Goal: Navigation & Orientation: Find specific page/section

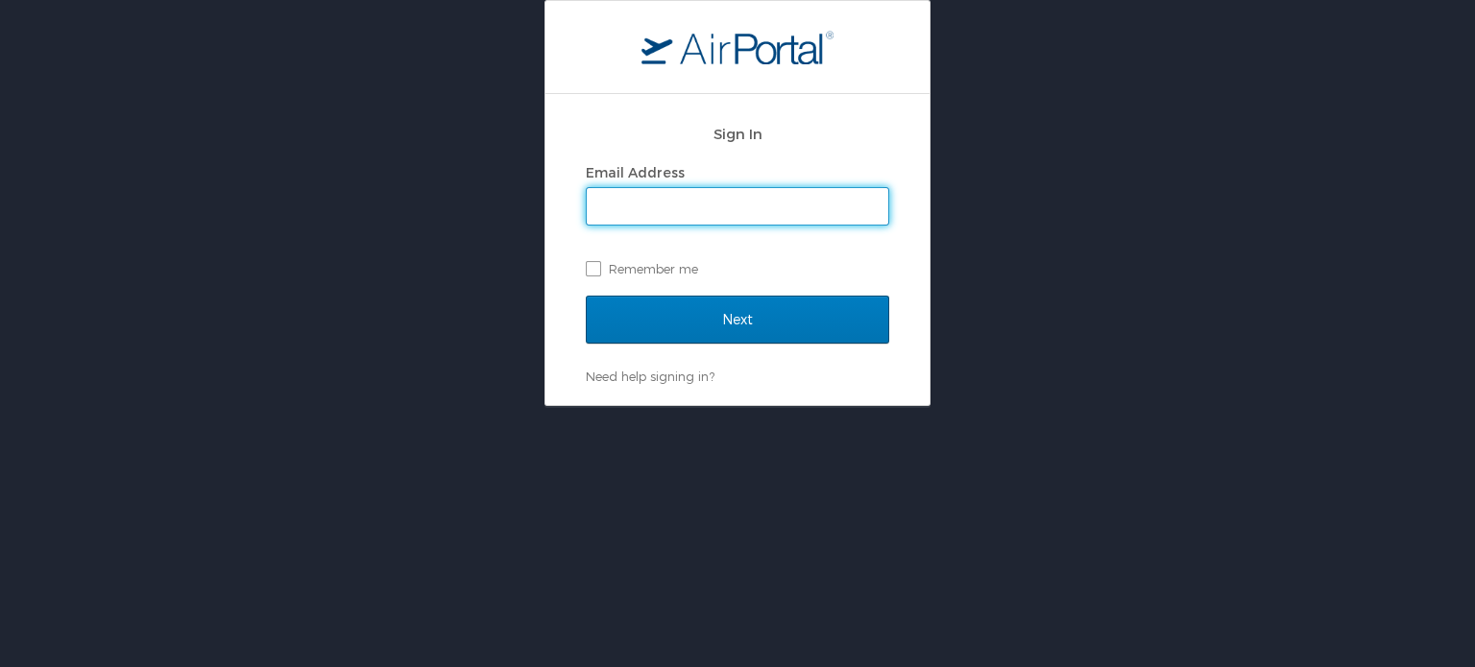
type input "[EMAIL_ADDRESS][DOMAIN_NAME]"
click at [594, 262] on label "Remember me" at bounding box center [737, 268] width 303 height 29
click at [594, 262] on input "Remember me" at bounding box center [592, 267] width 12 height 12
checkbox input "true"
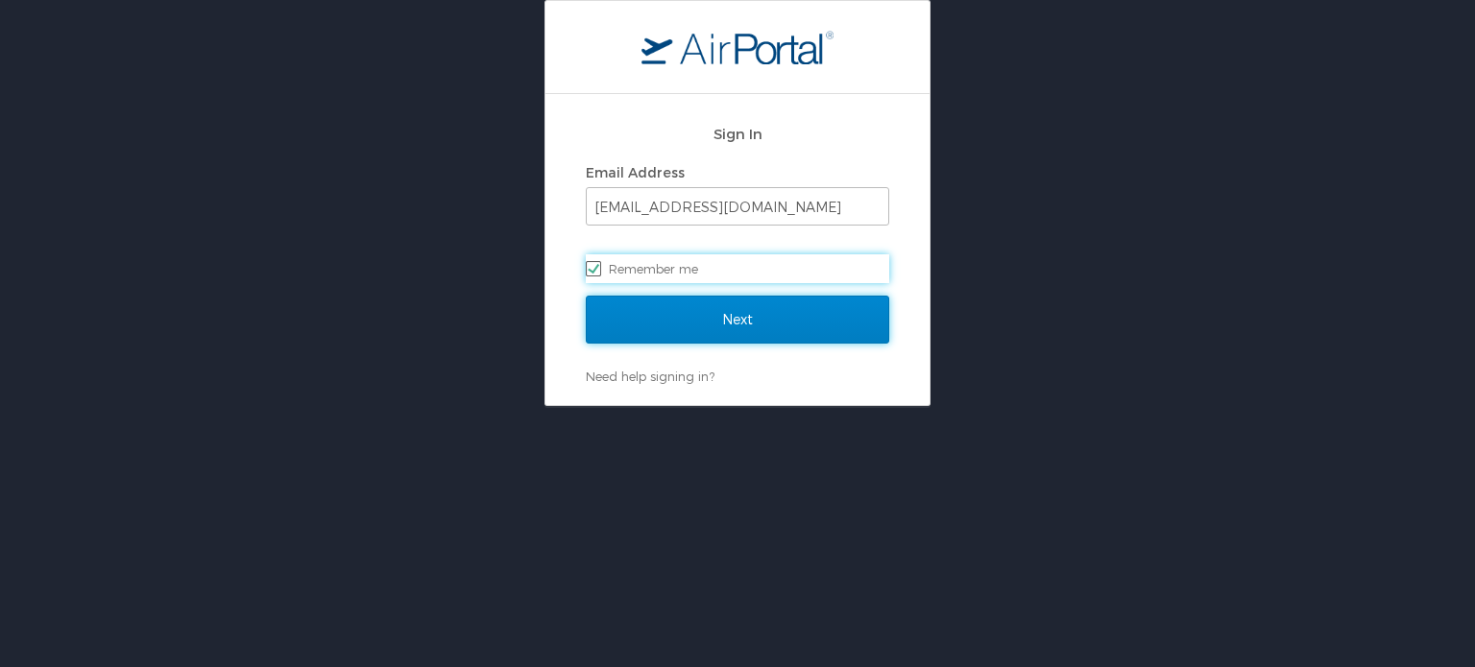
click at [664, 318] on input "Next" at bounding box center [737, 320] width 303 height 48
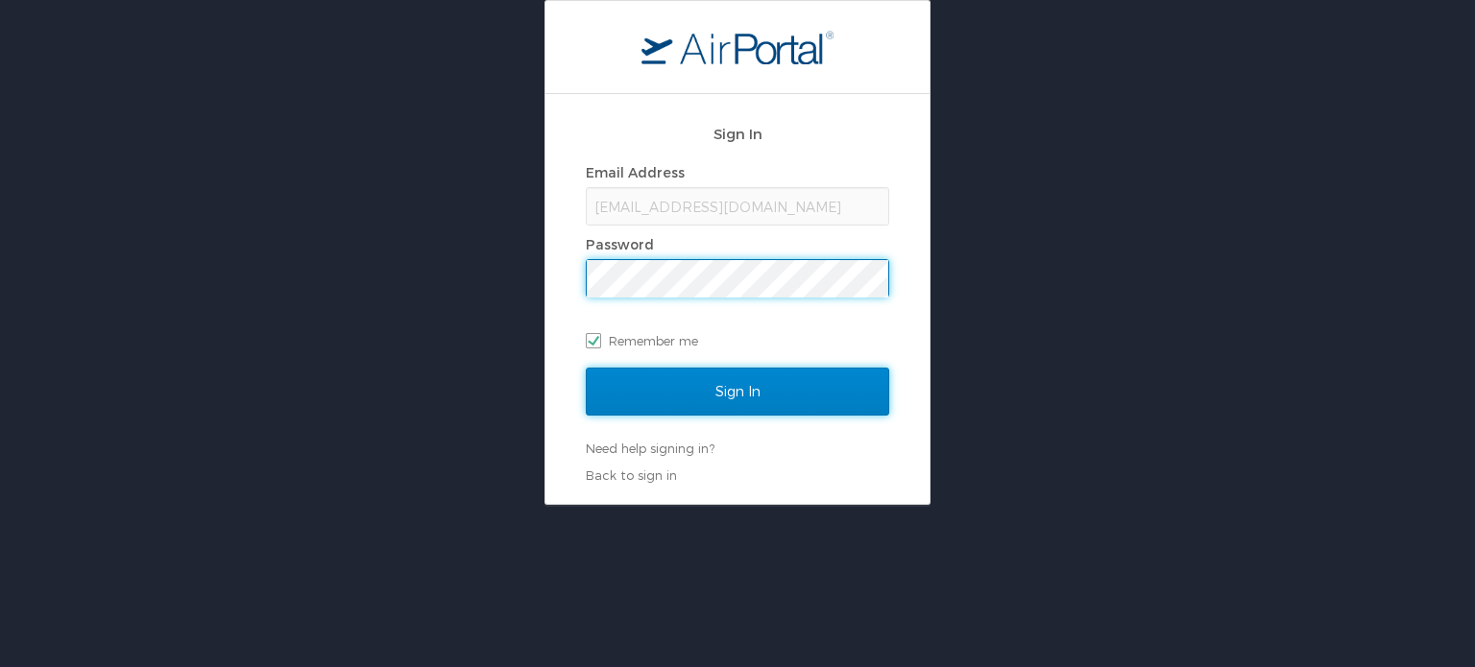
click at [664, 387] on input "Sign In" at bounding box center [737, 392] width 303 height 48
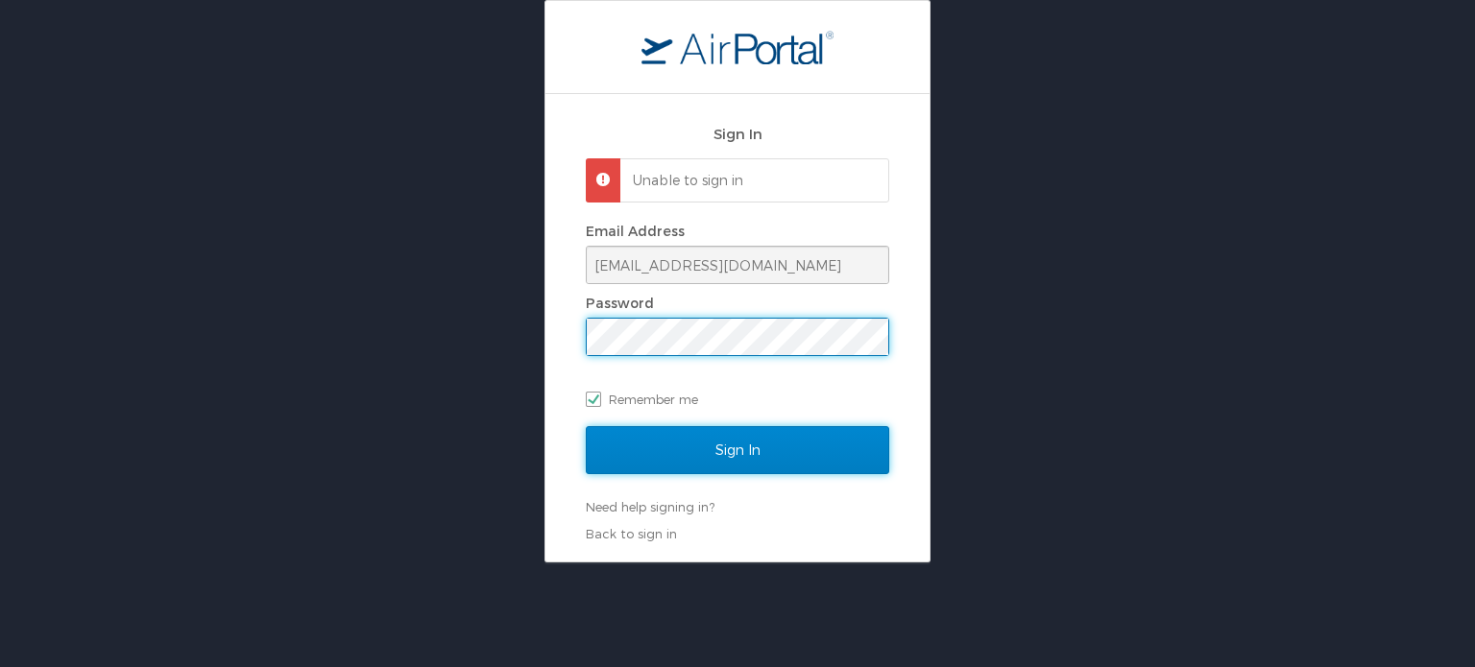
click at [712, 453] on input "Sign In" at bounding box center [737, 450] width 303 height 48
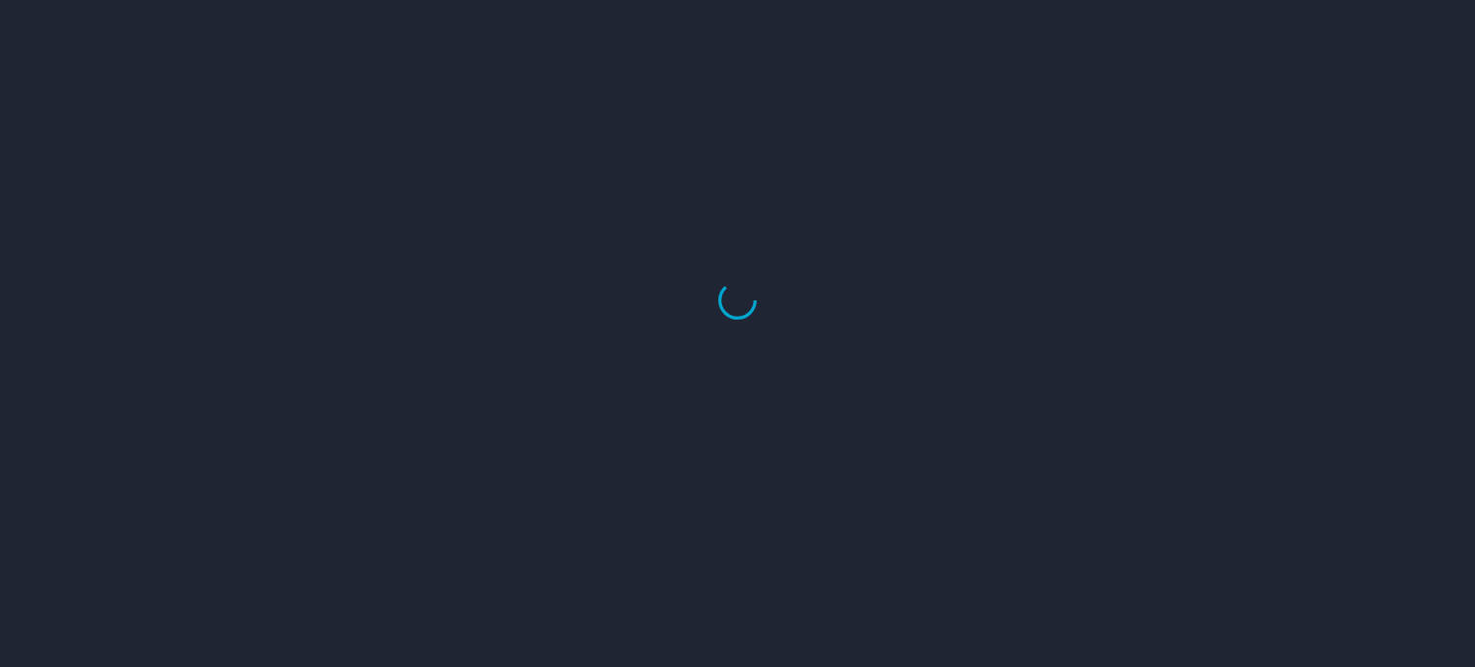
select select "US"
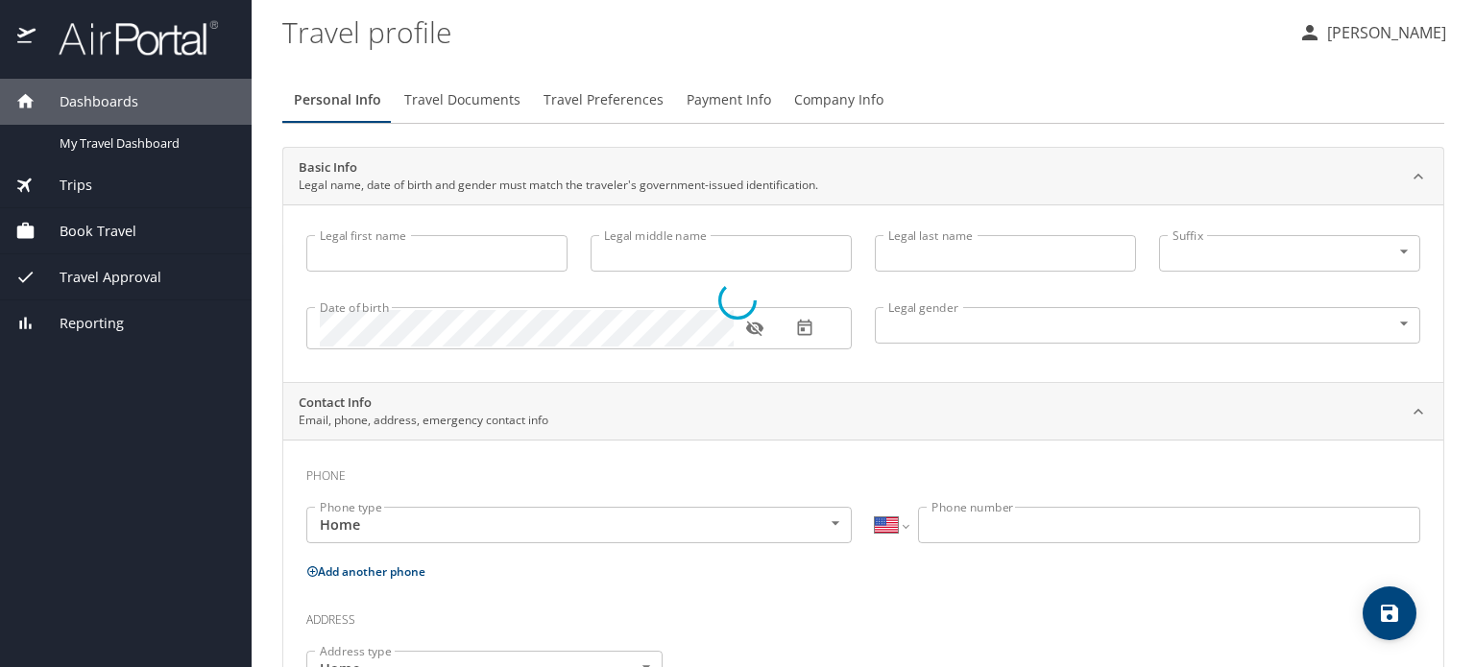
type input "Todd"
type input "Matzkin-Bridger"
type input "Male"
type input "Rachel"
type input "Matzkin-Bridger"
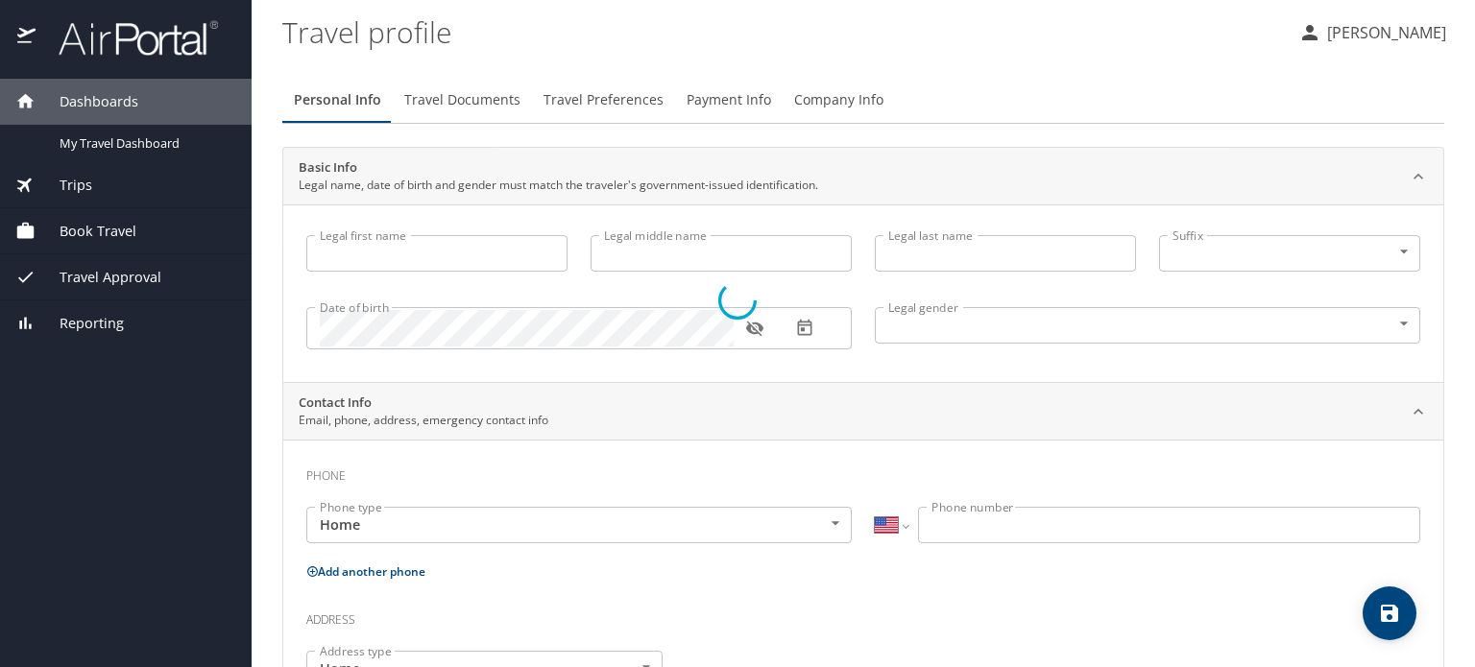
type input "(248) 202-8281"
type input "rgibson23@gmail.com"
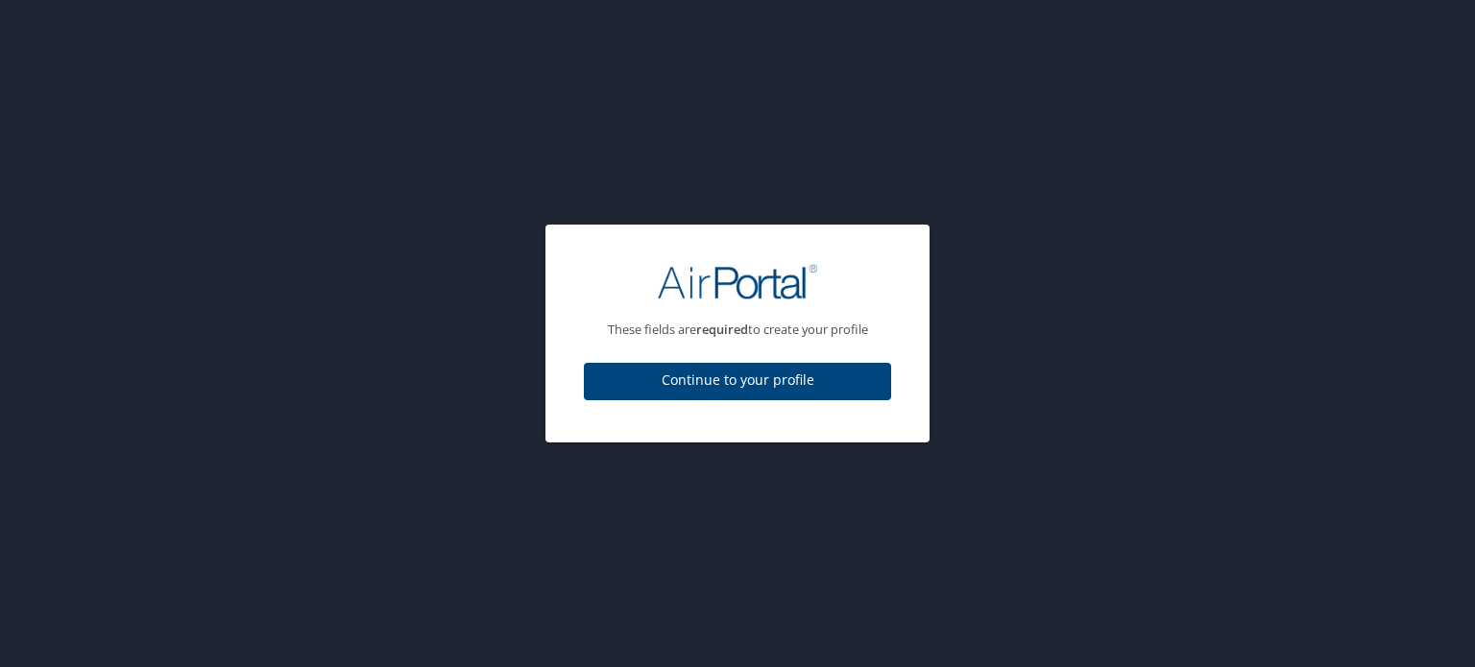
click at [718, 379] on span "Continue to your profile" at bounding box center [737, 381] width 277 height 24
select select "US"
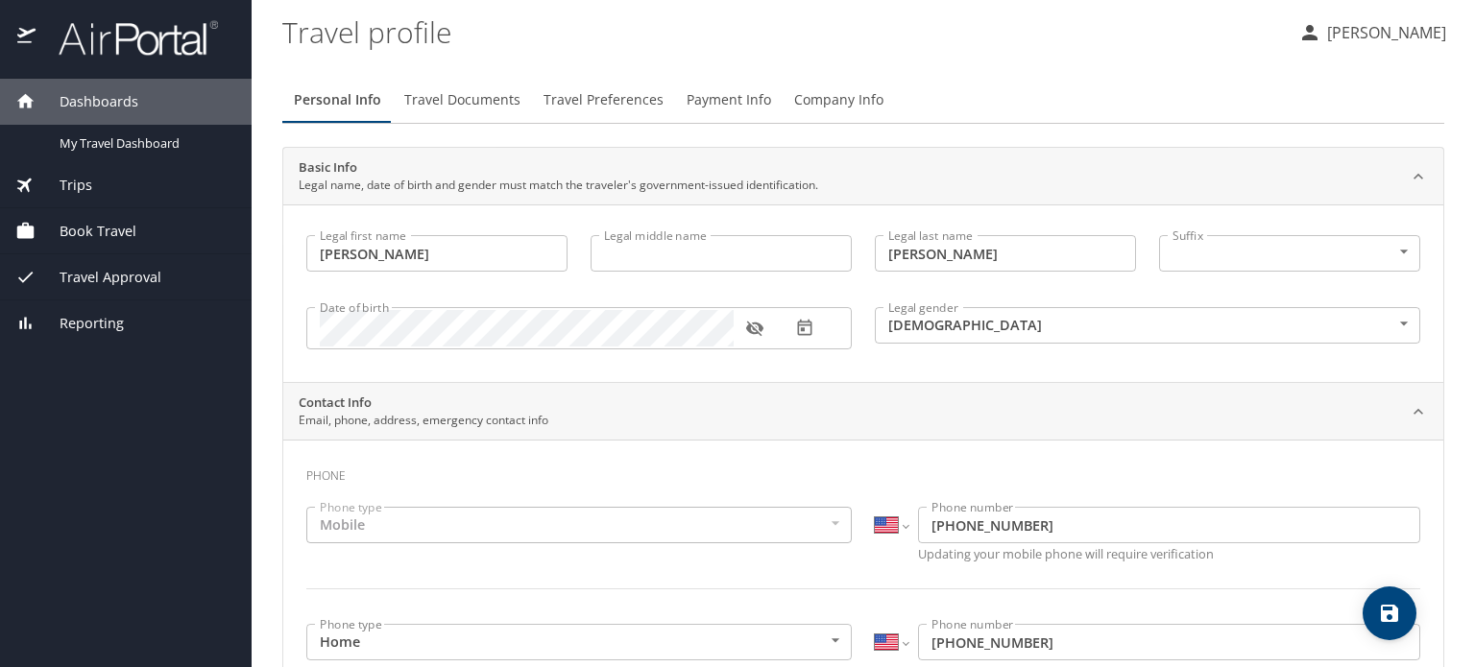
click at [78, 188] on span "Trips" at bounding box center [64, 185] width 57 height 21
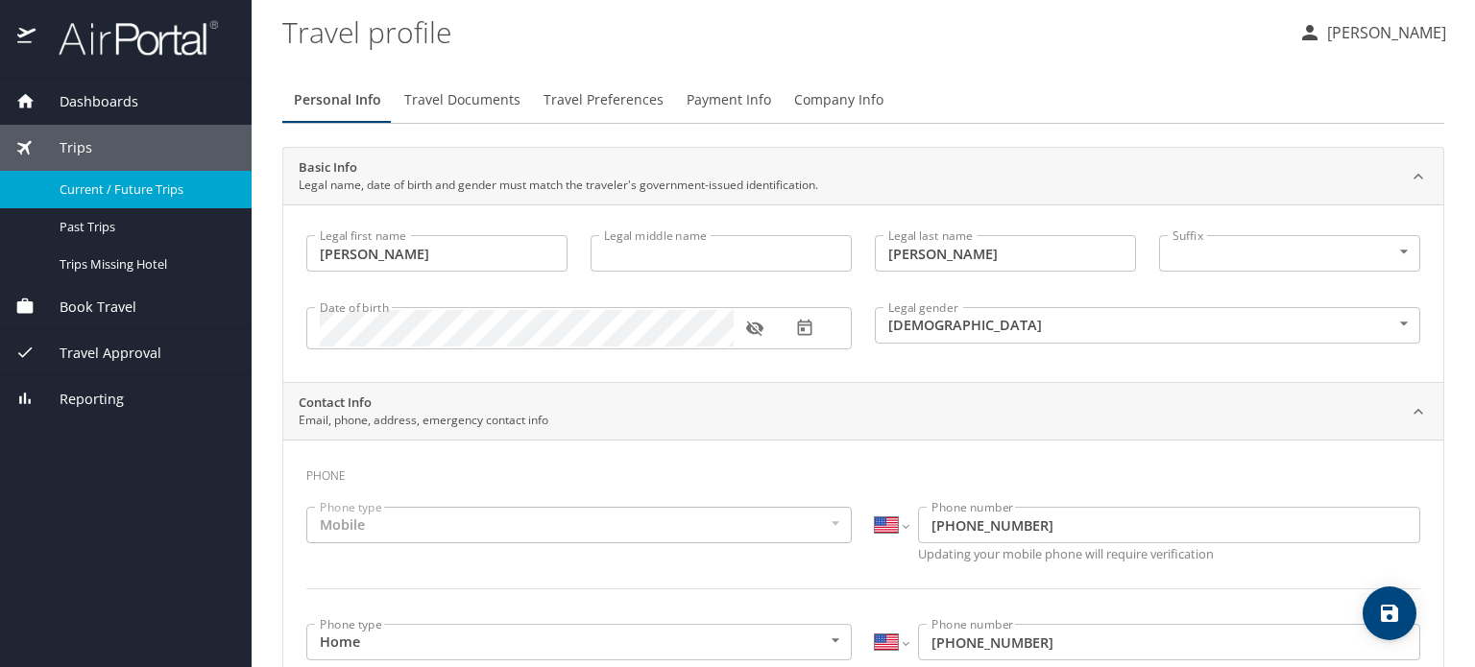
click at [84, 186] on span "Current / Future Trips" at bounding box center [144, 190] width 169 height 18
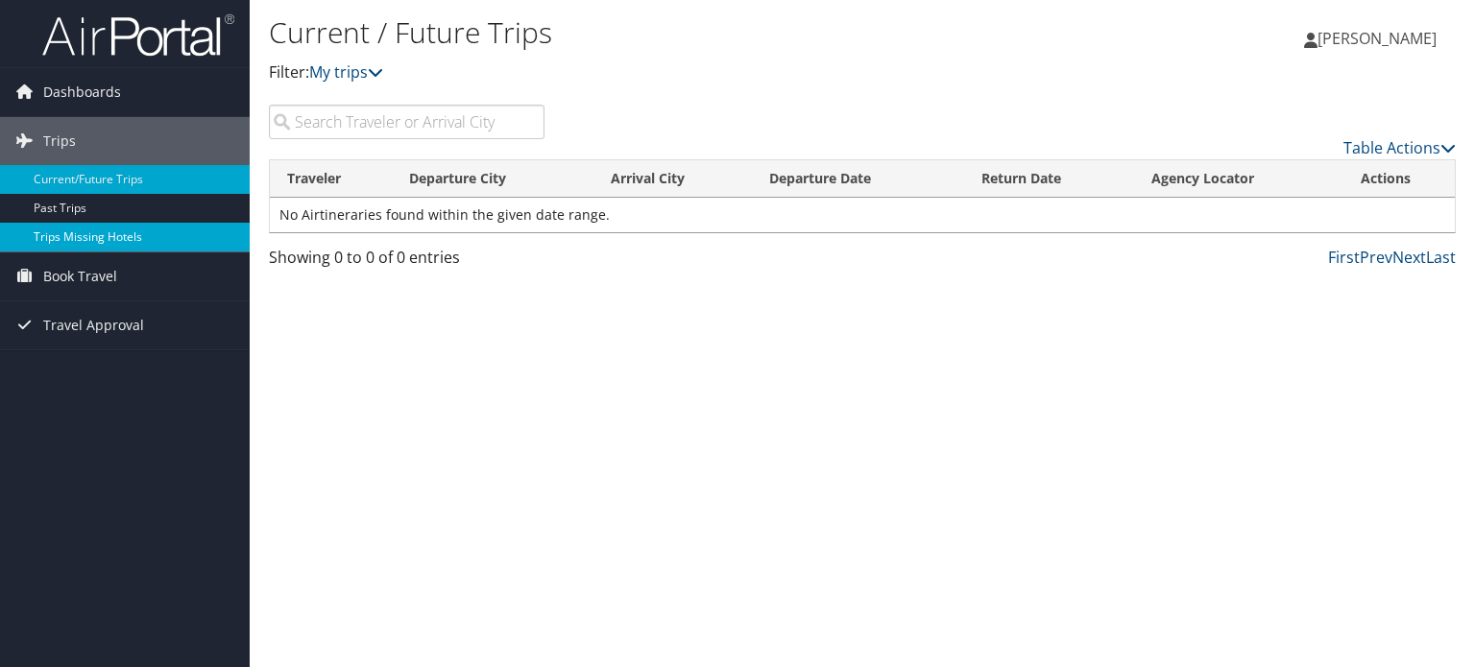
click at [73, 233] on link "Trips Missing Hotels" at bounding box center [125, 237] width 250 height 29
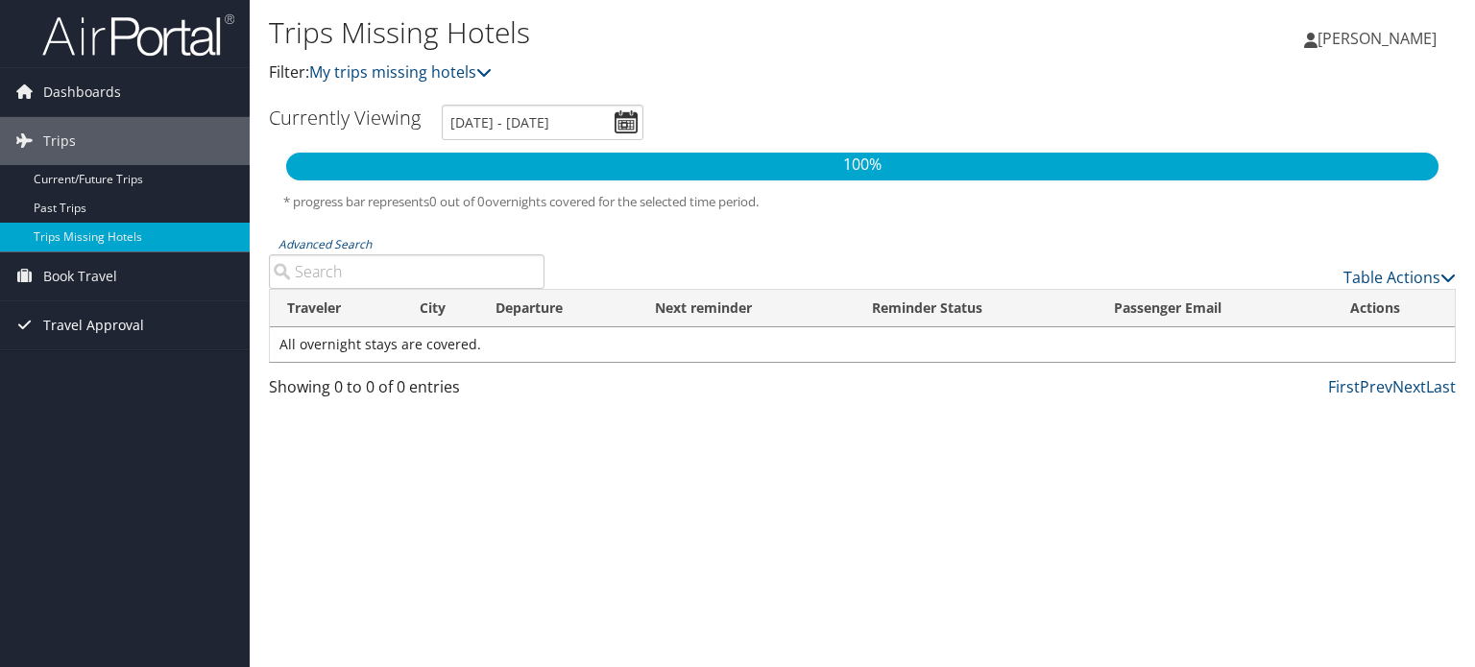
click at [65, 318] on span "Travel Approval" at bounding box center [93, 326] width 101 height 48
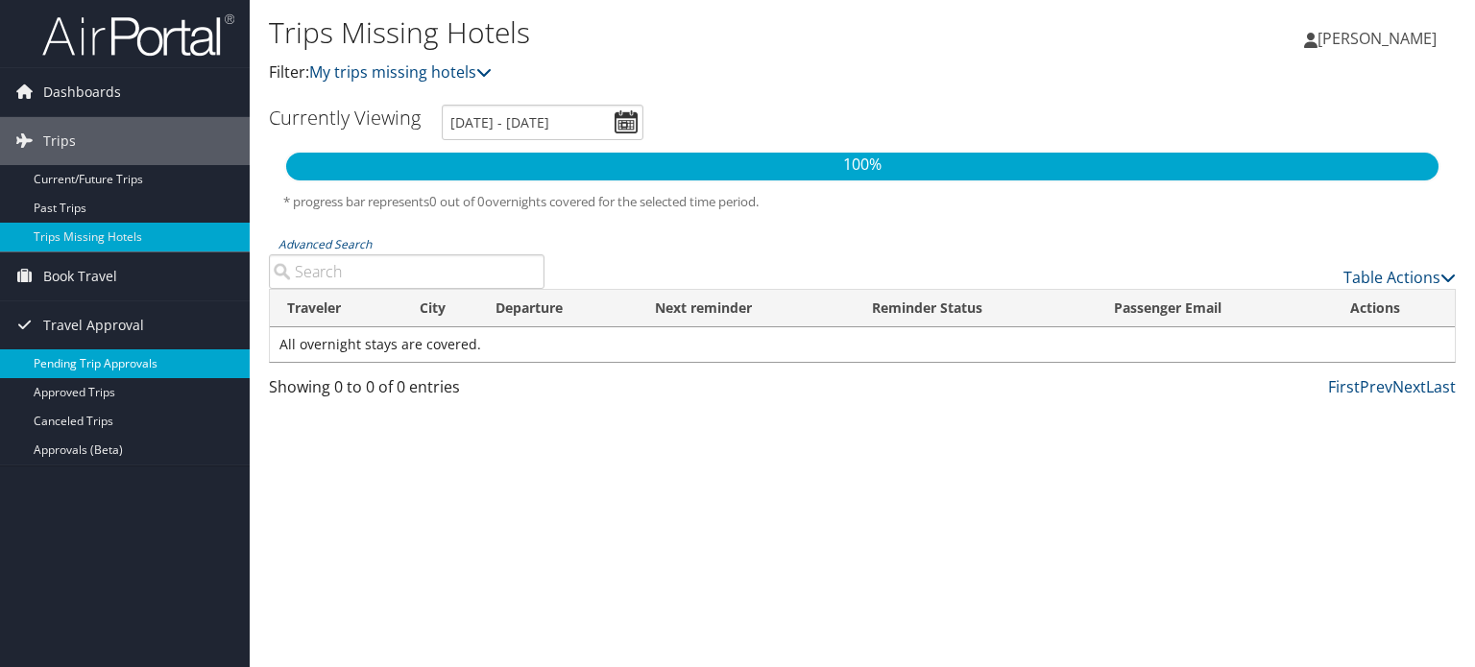
click at [65, 362] on link "Pending Trip Approvals" at bounding box center [125, 364] width 250 height 29
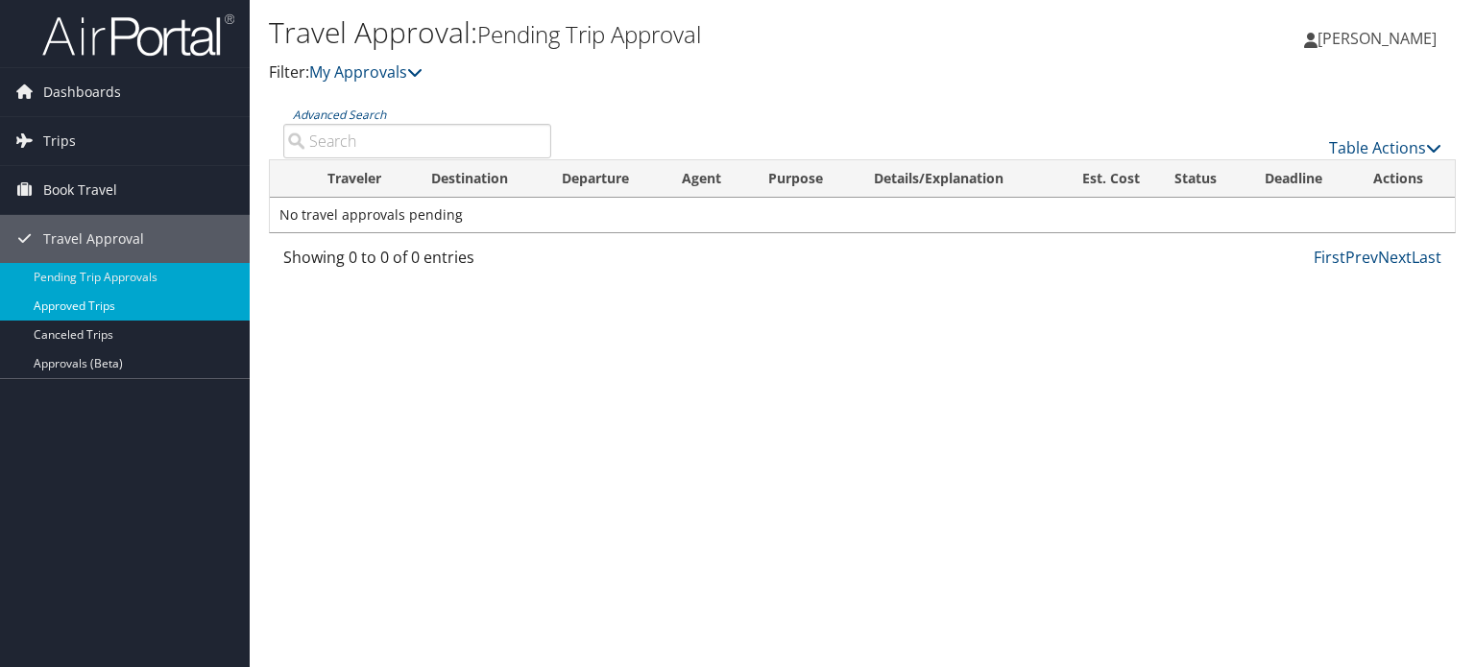
click at [100, 301] on link "Approved Trips" at bounding box center [125, 306] width 250 height 29
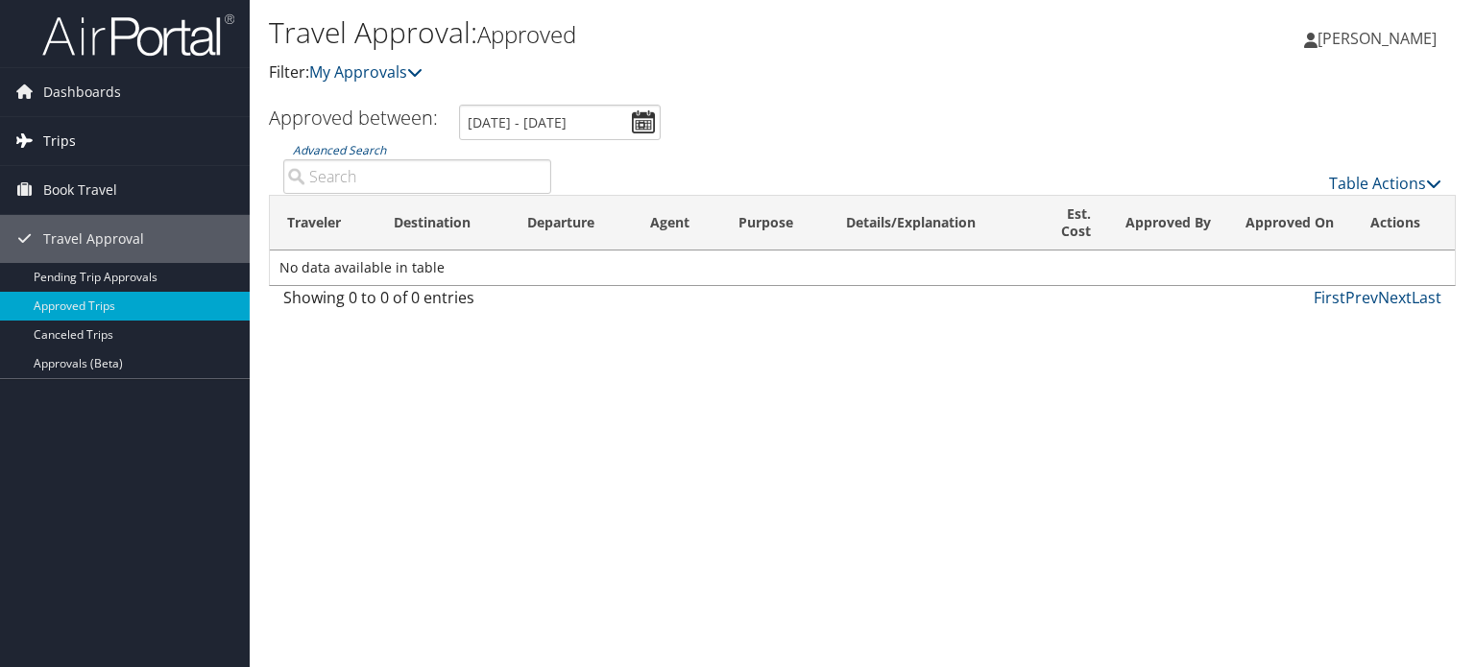
click at [62, 131] on span "Trips" at bounding box center [59, 141] width 33 height 48
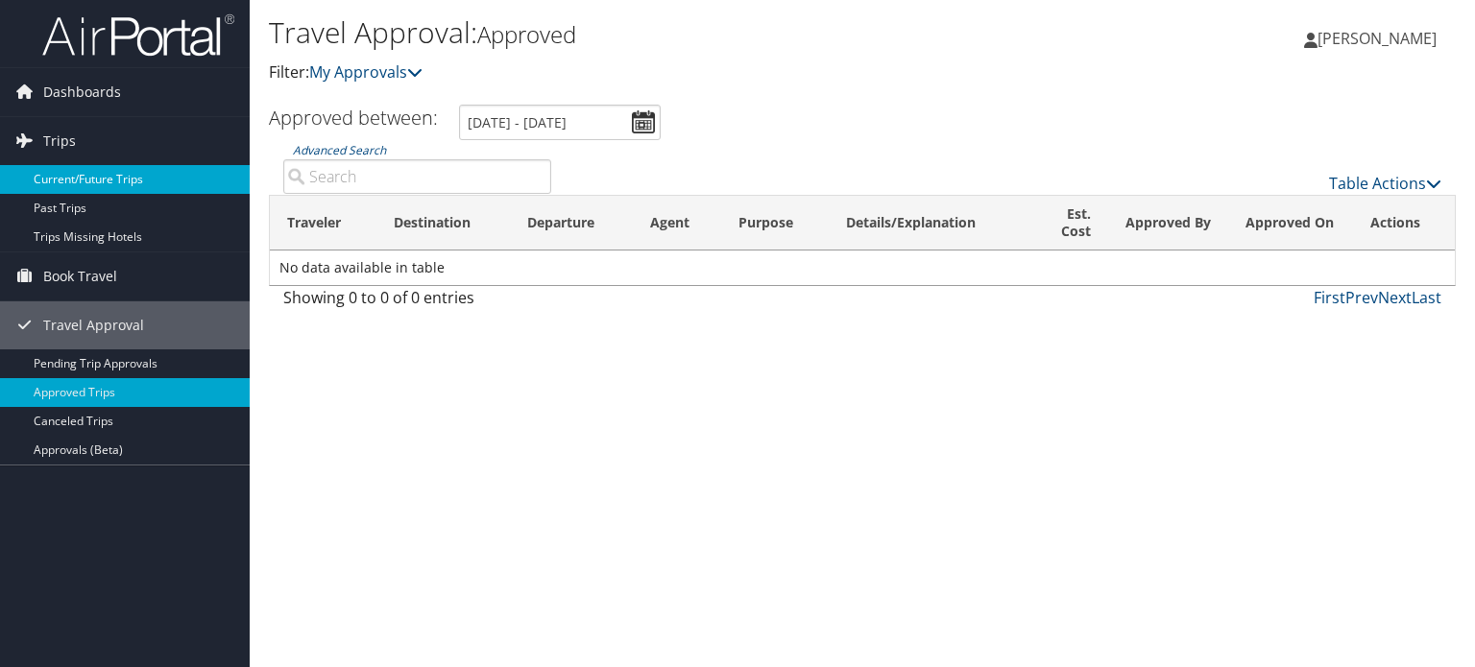
click at [63, 172] on link "Current/Future Trips" at bounding box center [125, 179] width 250 height 29
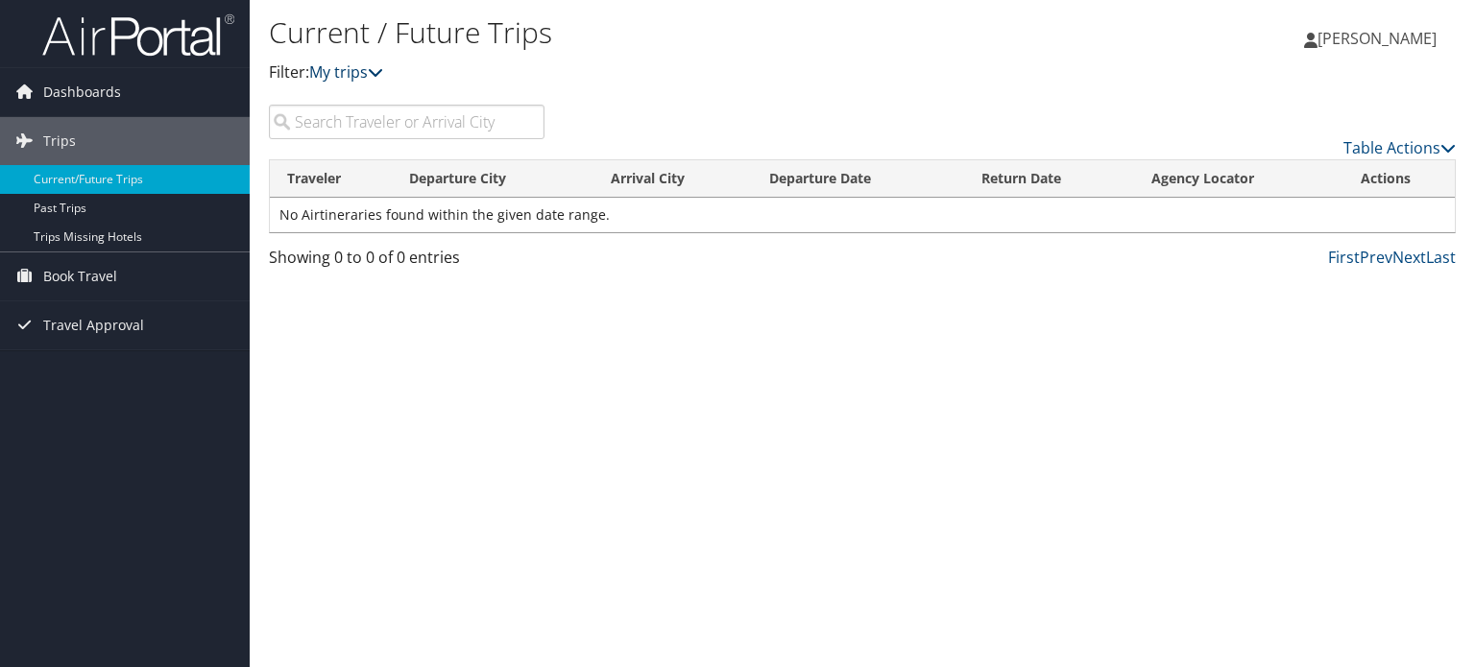
click at [381, 68] on icon at bounding box center [375, 71] width 15 height 15
click at [62, 329] on span "Travel Approval" at bounding box center [93, 326] width 101 height 48
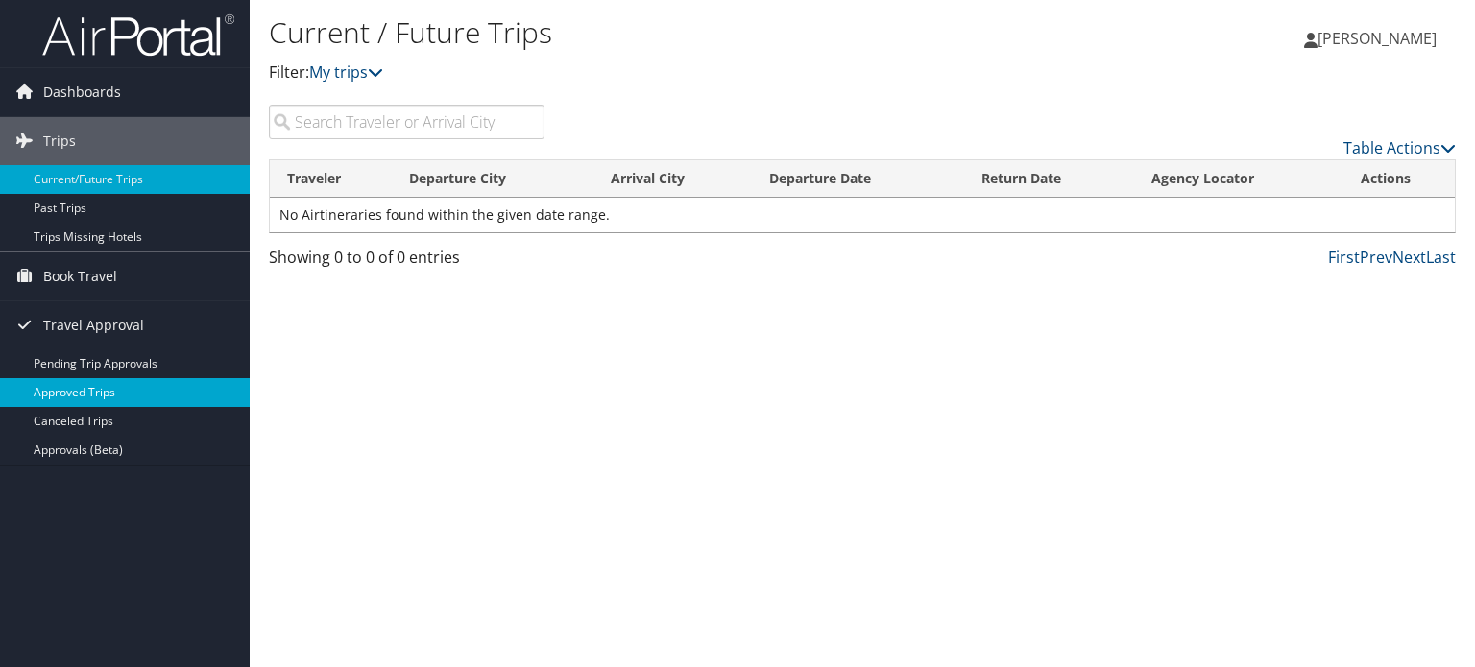
click at [59, 390] on link "Approved Trips" at bounding box center [125, 392] width 250 height 29
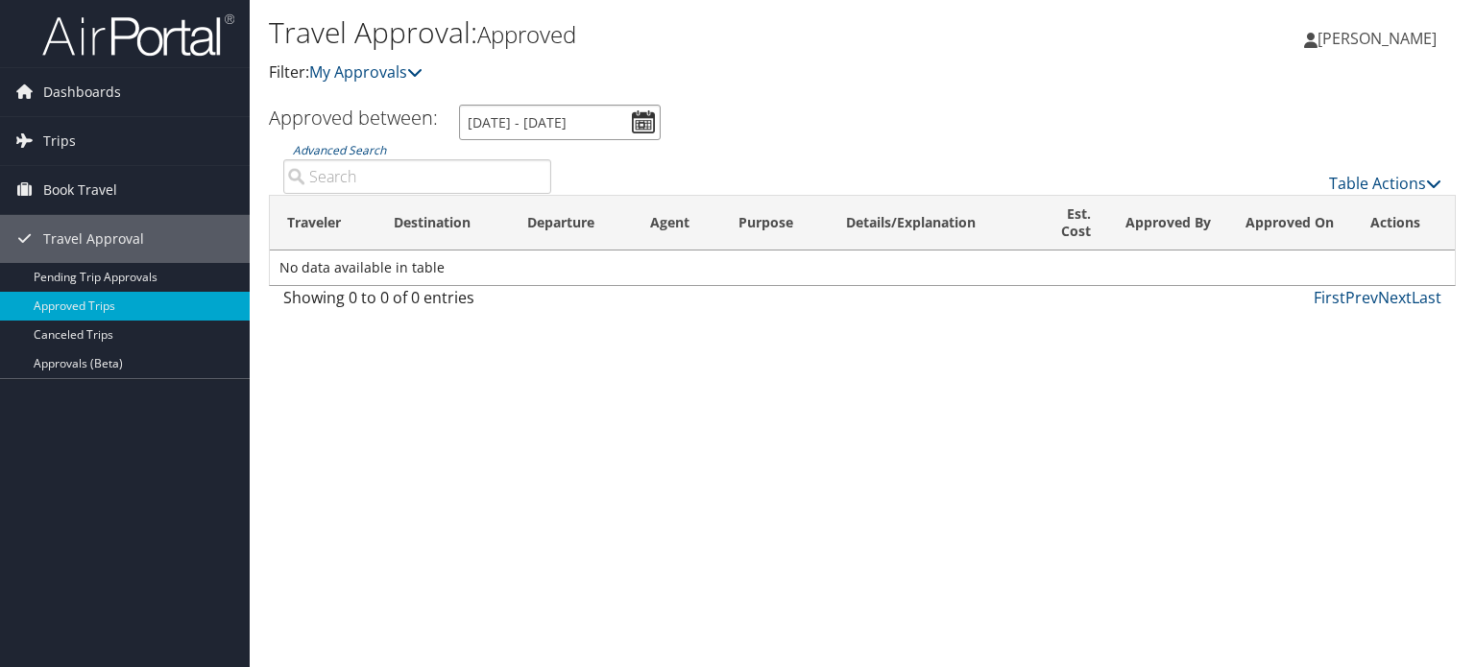
click at [639, 115] on input "[DATE] - [DATE]" at bounding box center [560, 123] width 202 height 36
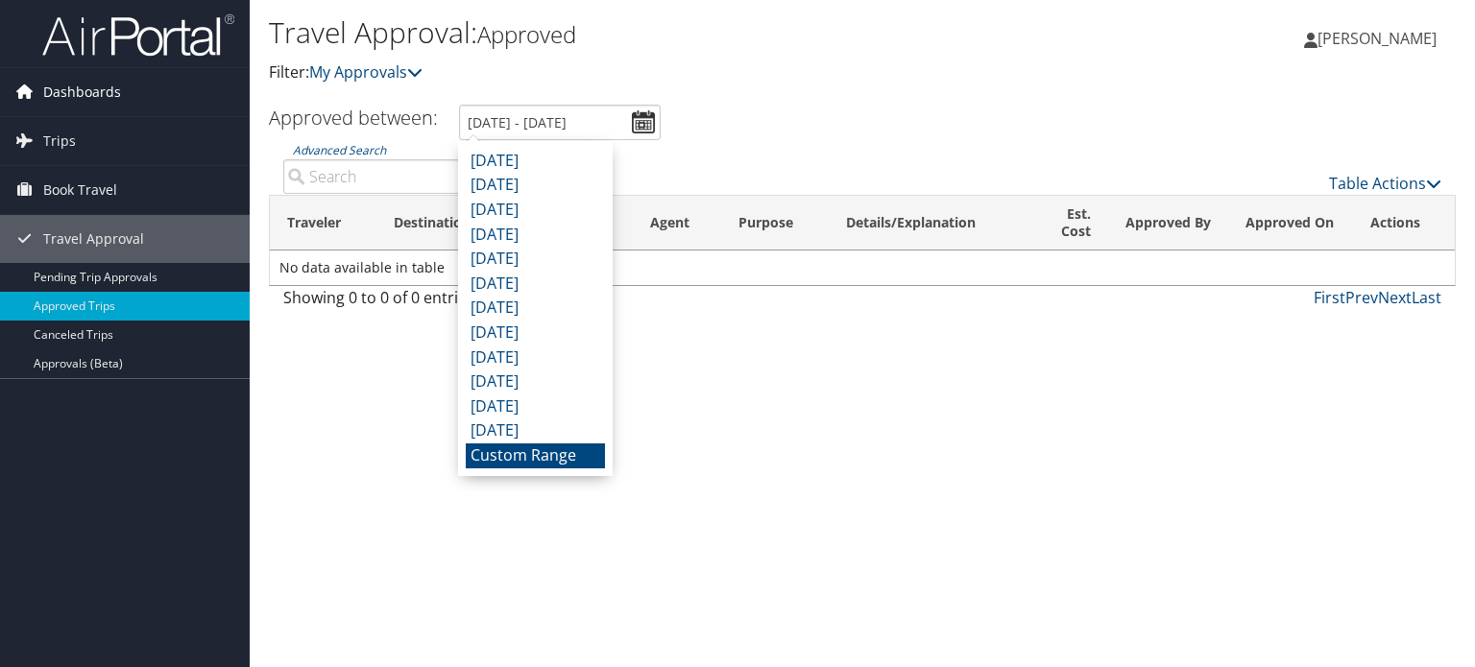
click at [69, 91] on span "Dashboards" at bounding box center [82, 92] width 78 height 48
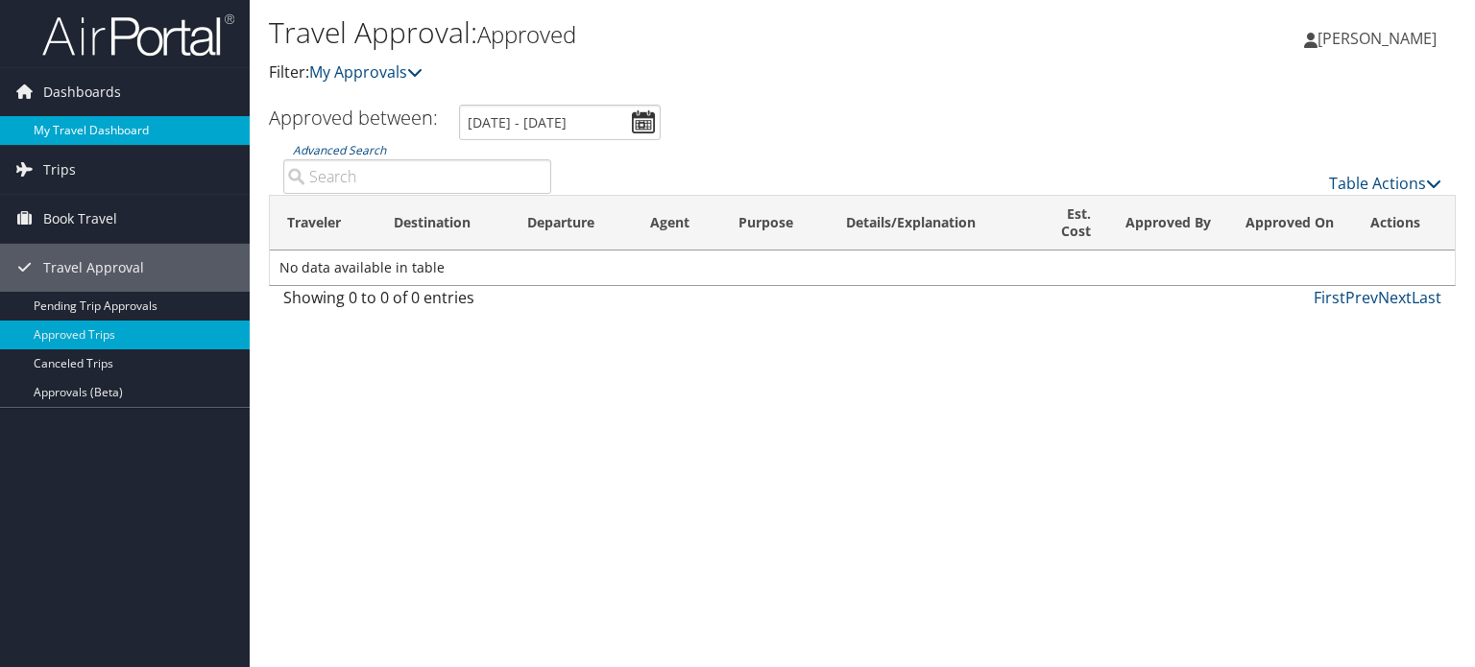
click at [66, 122] on link "My Travel Dashboard" at bounding box center [125, 130] width 250 height 29
